Goal: Task Accomplishment & Management: Manage account settings

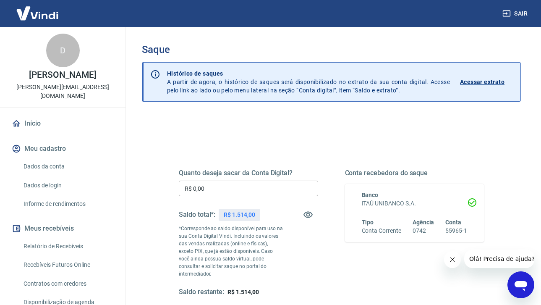
click at [254, 190] on input "R$ 0,00" at bounding box center [248, 188] width 139 height 16
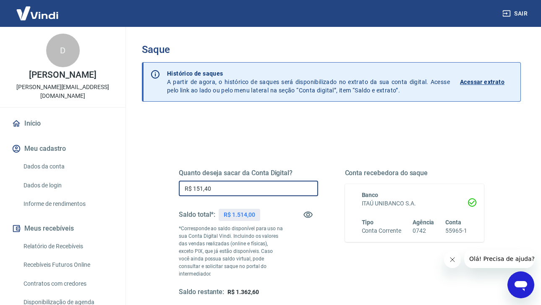
type input "R$ 1.514,00"
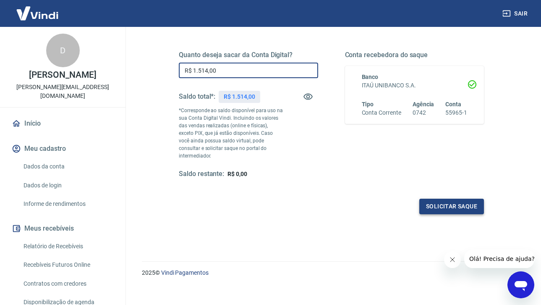
scroll to position [117, 0]
click at [462, 199] on button "Solicitar saque" at bounding box center [451, 207] width 65 height 16
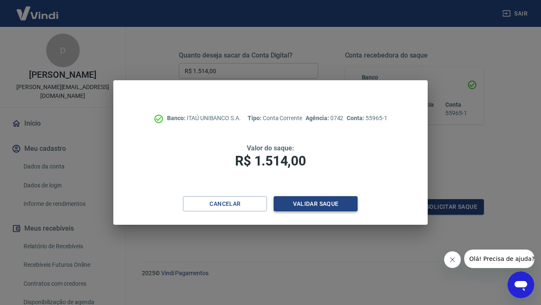
click at [339, 206] on button "Validar saque" at bounding box center [316, 204] width 84 height 16
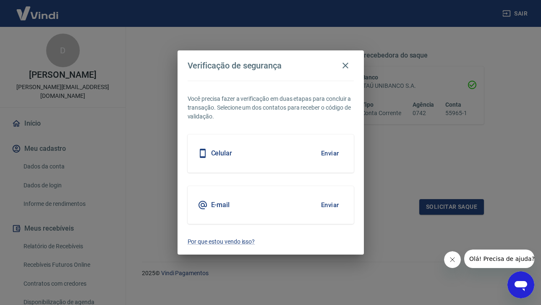
click at [222, 203] on h5 "E-mail" at bounding box center [220, 205] width 19 height 8
click at [332, 203] on button "Enviar" at bounding box center [329, 205] width 27 height 18
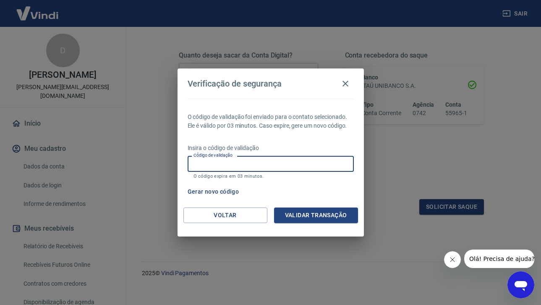
click at [225, 166] on input "Código de validação" at bounding box center [271, 164] width 166 height 16
type input "667567"
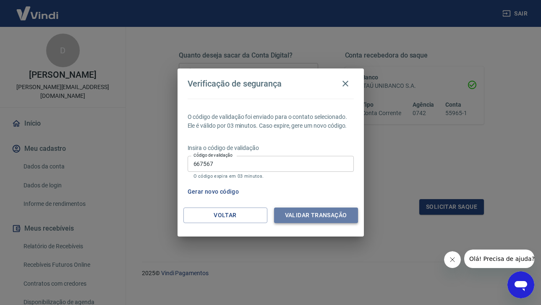
click at [309, 219] on button "Validar transação" at bounding box center [316, 215] width 84 height 16
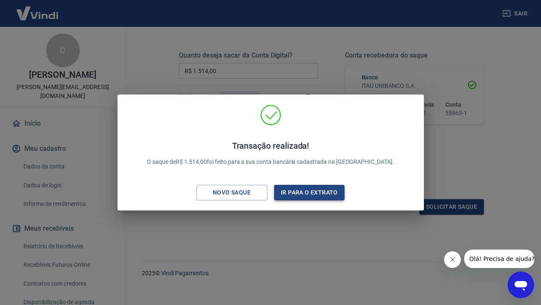
click at [307, 193] on button "Ir para o extrato" at bounding box center [309, 193] width 71 height 16
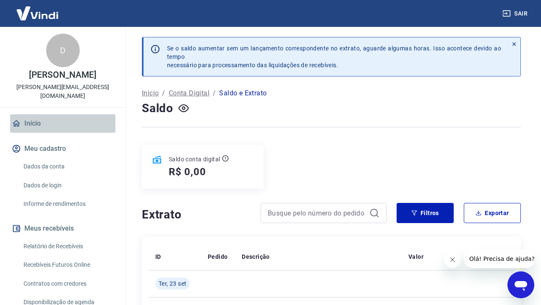
click at [31, 114] on link "Início" at bounding box center [62, 123] width 105 height 18
